Goal: Navigation & Orientation: Find specific page/section

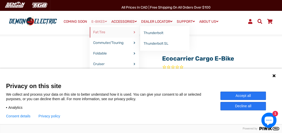
scroll to position [25, 0]
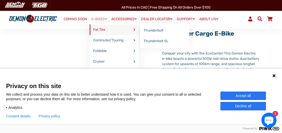
click at [104, 28] on link "Fat Tire" at bounding box center [114, 30] width 49 height 11
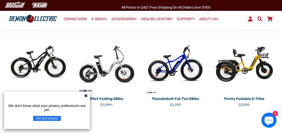
scroll to position [126, 0]
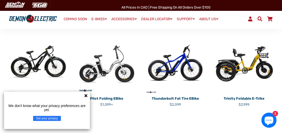
click at [86, 95] on icon at bounding box center [86, 96] width 4 height 4
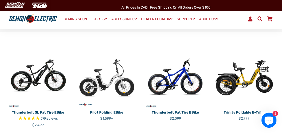
scroll to position [50, 0]
